Goal: Task Accomplishment & Management: Manage account settings

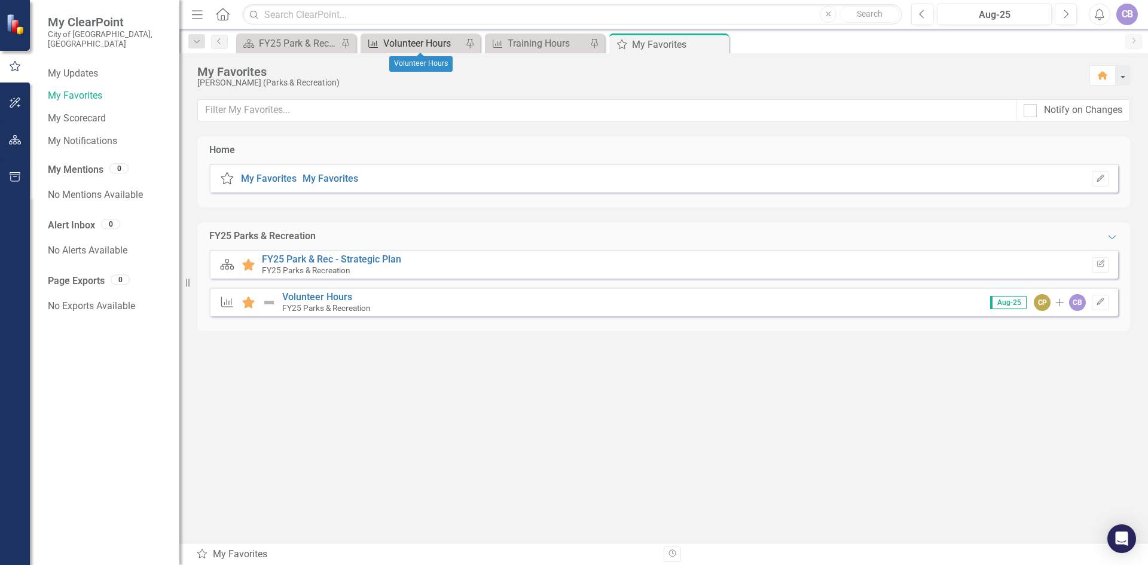
click at [417, 38] on div "Volunteer Hours" at bounding box center [422, 43] width 79 height 15
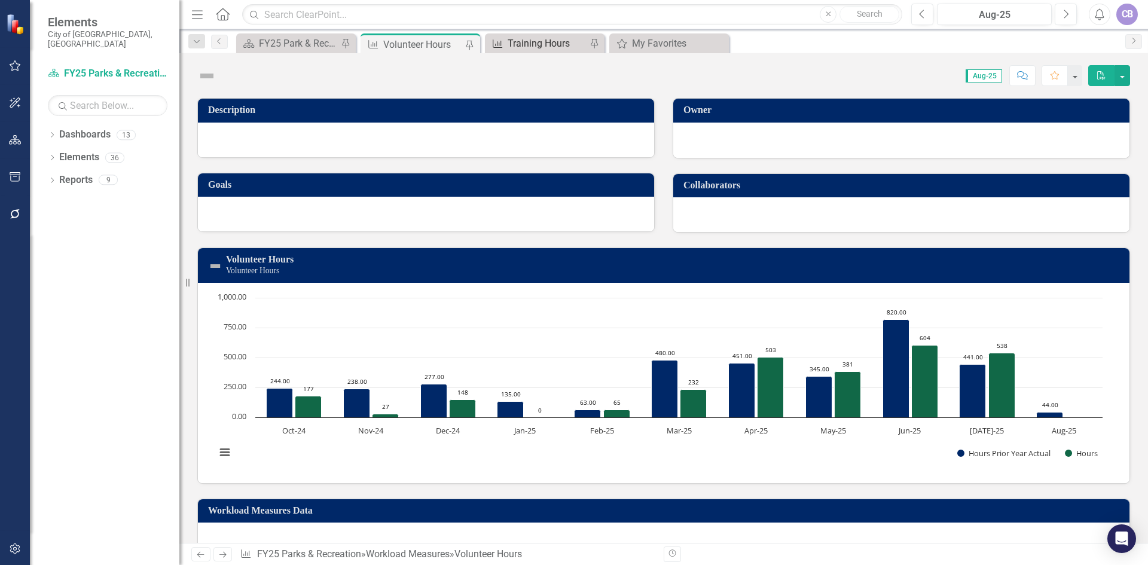
click at [536, 36] on div "Training Hours" at bounding box center [547, 43] width 79 height 15
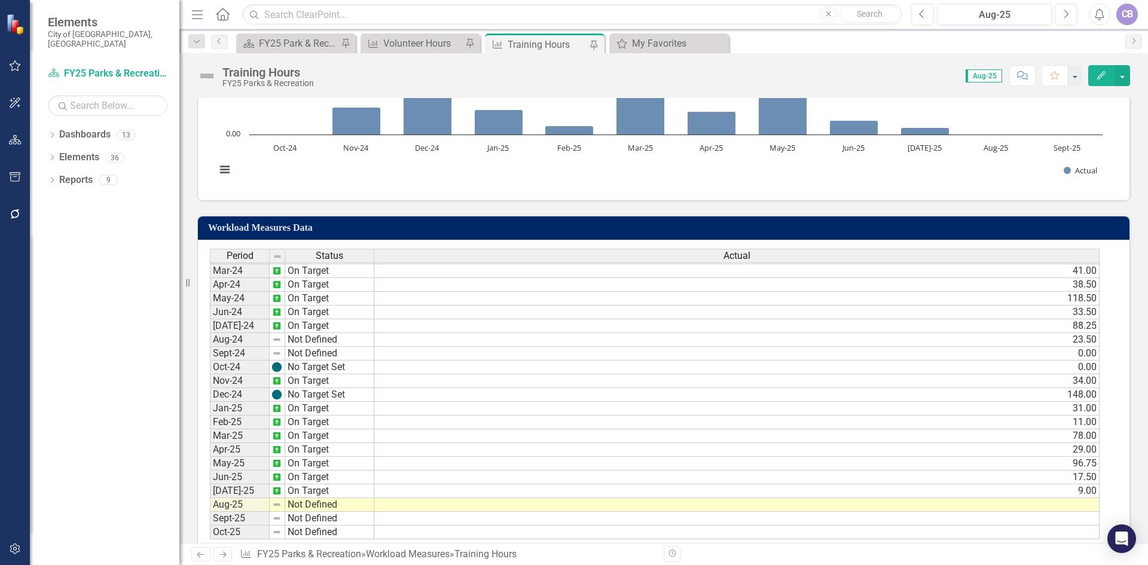
scroll to position [317, 0]
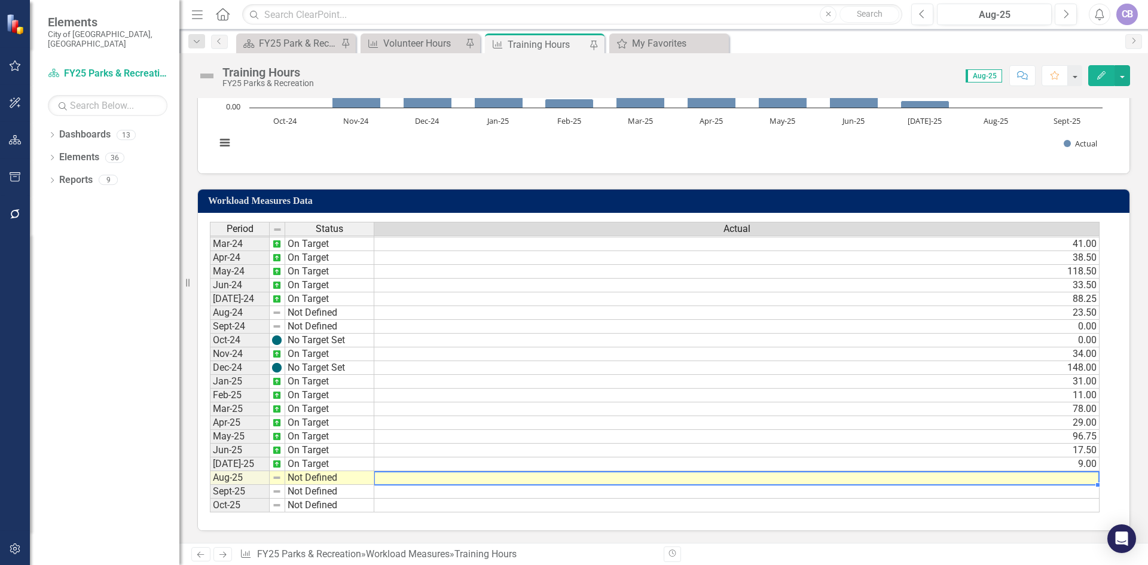
click at [1067, 477] on tbody "Dec-22 Not Defined 0.00 Jan-23 Not Defined 50.00 Feb-23 Not Defined 36.00 Mar-2…" at bounding box center [654, 271] width 889 height 482
click at [1067, 477] on td at bounding box center [736, 478] width 725 height 14
type textarea "45"
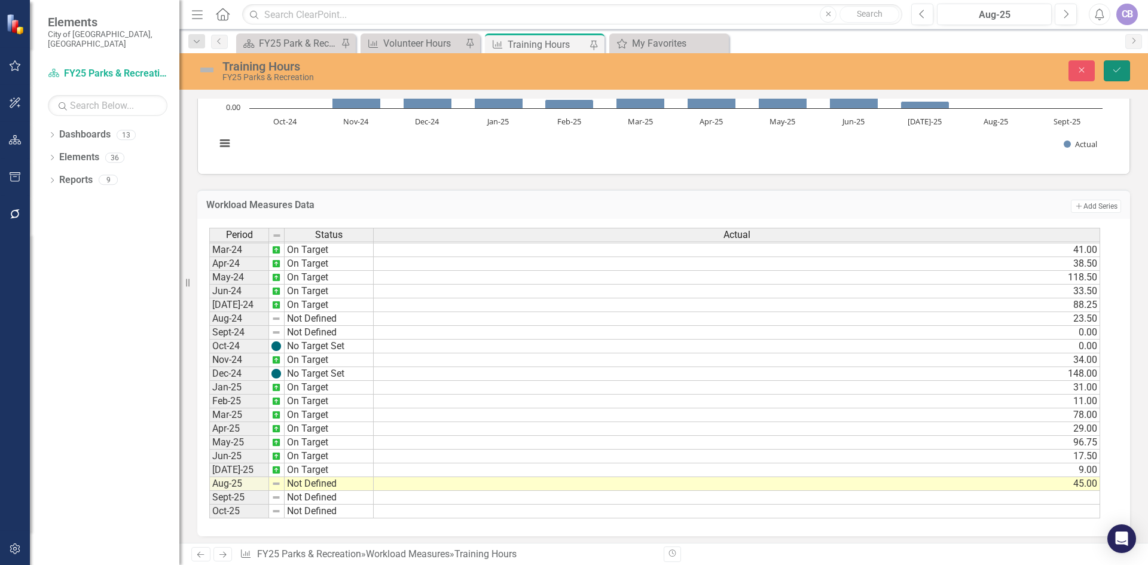
drag, startPoint x: 1120, startPoint y: 71, endPoint x: 1117, endPoint y: 65, distance: 7.0
click at [1120, 71] on icon "Save" at bounding box center [1116, 70] width 11 height 8
